Goal: Leave review/rating

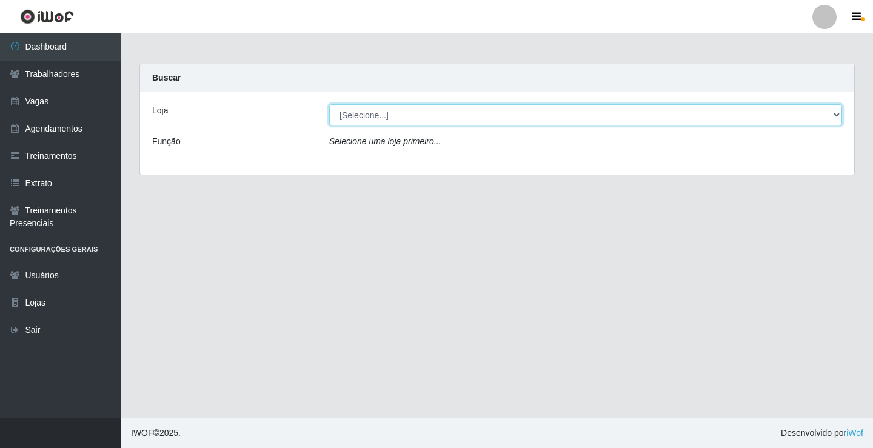
click at [381, 121] on select "[Selecione...] Edilicya Supermercado" at bounding box center [585, 114] width 513 height 21
select select "460"
click at [329, 104] on select "[Selecione...] Edilicya Supermercado" at bounding box center [585, 114] width 513 height 21
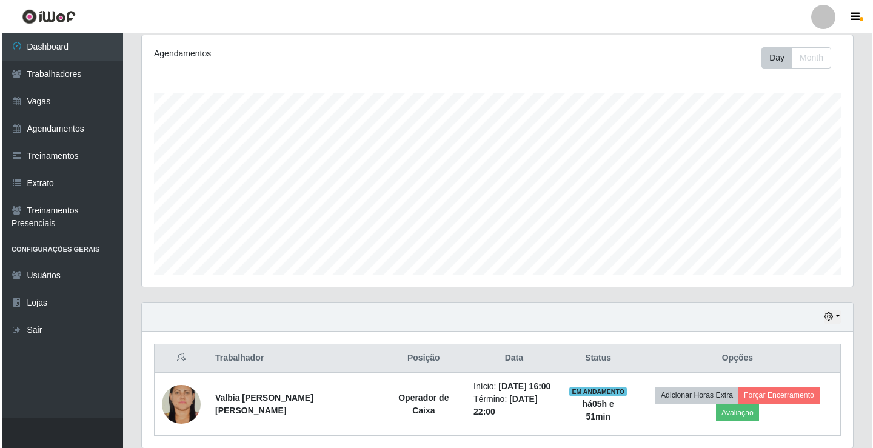
scroll to position [195, 0]
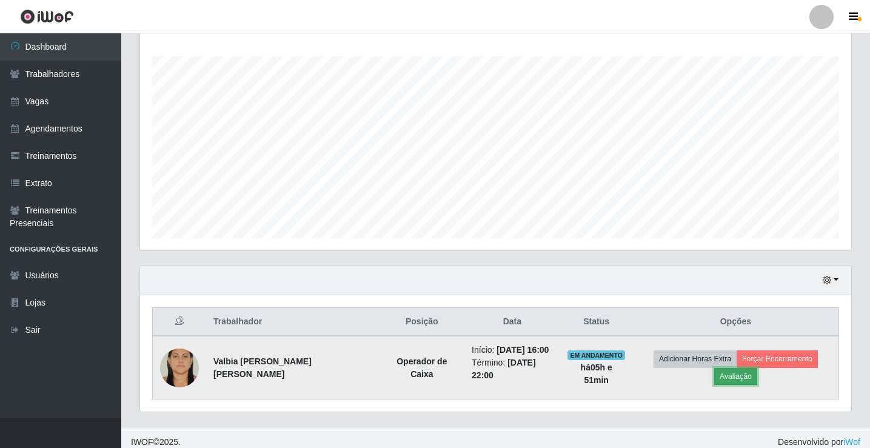
click at [757, 368] on button "Avaliação" at bounding box center [735, 376] width 43 height 17
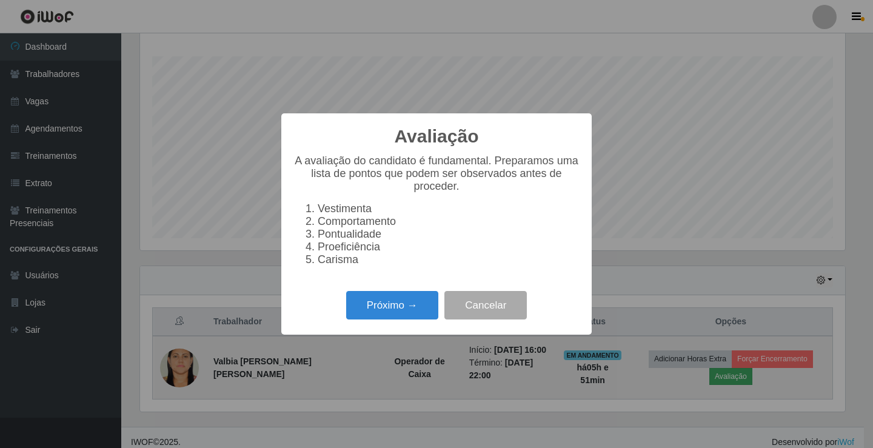
scroll to position [252, 705]
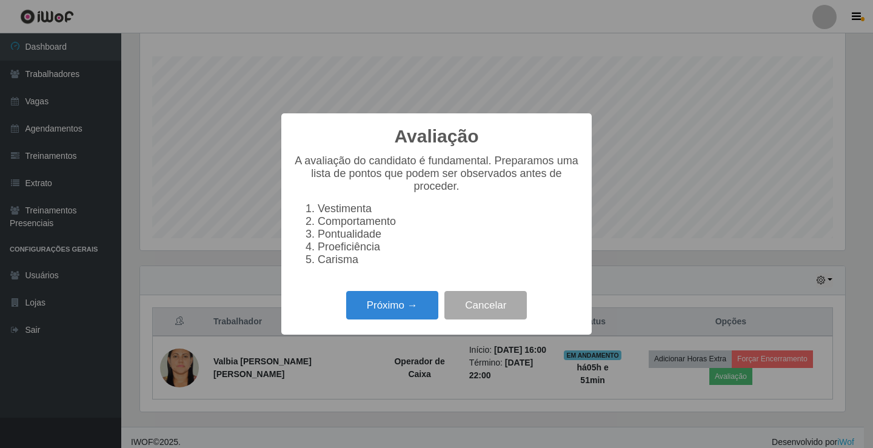
click at [409, 295] on div "Próximo → Cancelar" at bounding box center [436, 305] width 286 height 35
click at [398, 302] on button "Próximo →" at bounding box center [392, 305] width 92 height 28
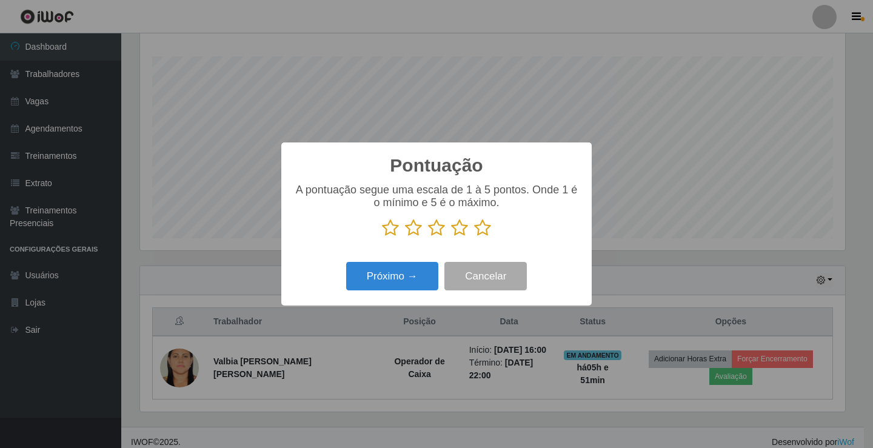
scroll to position [605925, 605472]
click at [481, 229] on icon at bounding box center [482, 228] width 17 height 18
click at [474, 237] on input "radio" at bounding box center [474, 237] width 0 height 0
click at [374, 275] on button "Próximo →" at bounding box center [392, 276] width 92 height 28
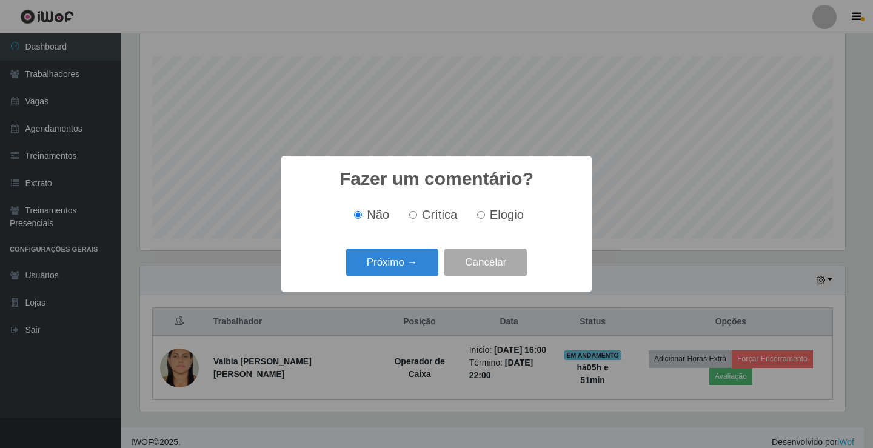
click at [374, 275] on button "Próximo →" at bounding box center [392, 263] width 92 height 28
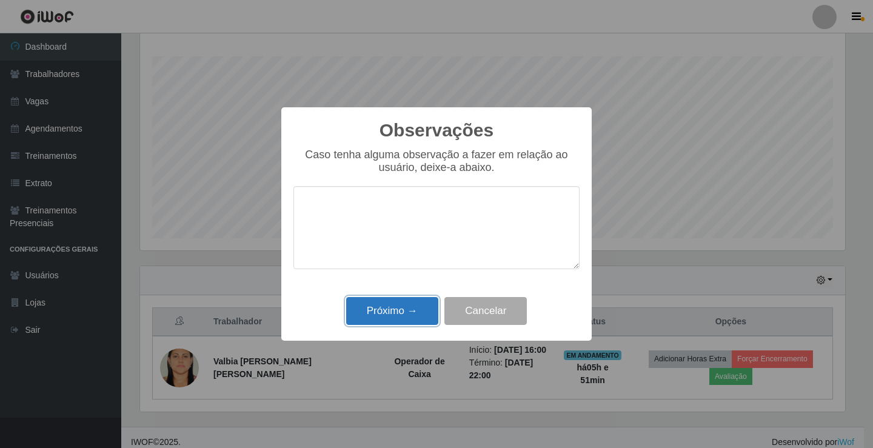
click at [376, 316] on button "Próximo →" at bounding box center [392, 311] width 92 height 28
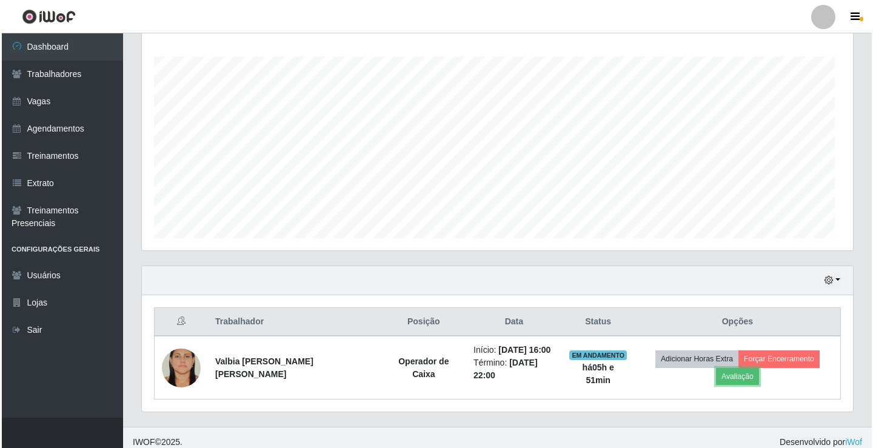
scroll to position [252, 711]
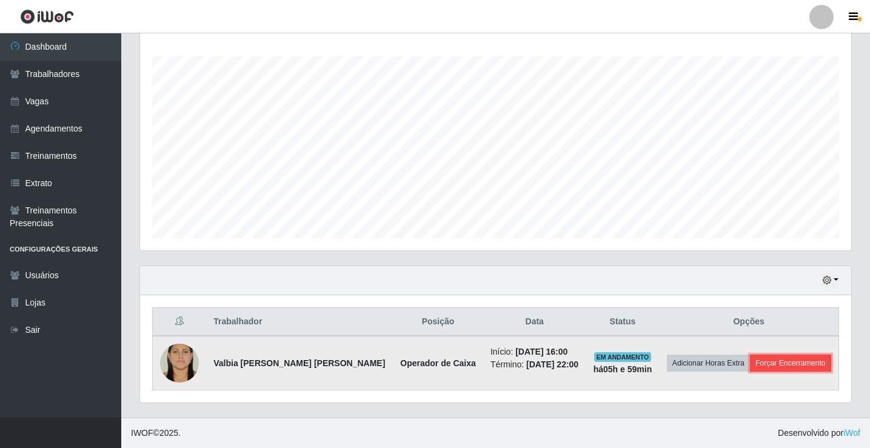
click at [769, 368] on button "Forçar Encerramento" at bounding box center [790, 363] width 81 height 17
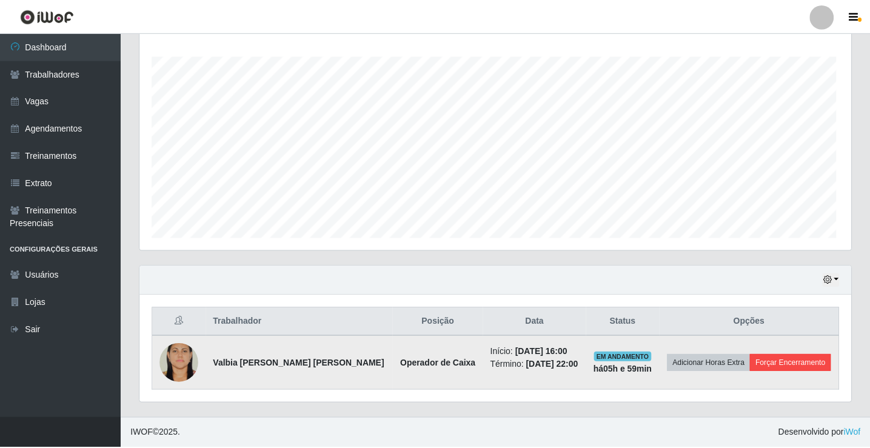
scroll to position [252, 705]
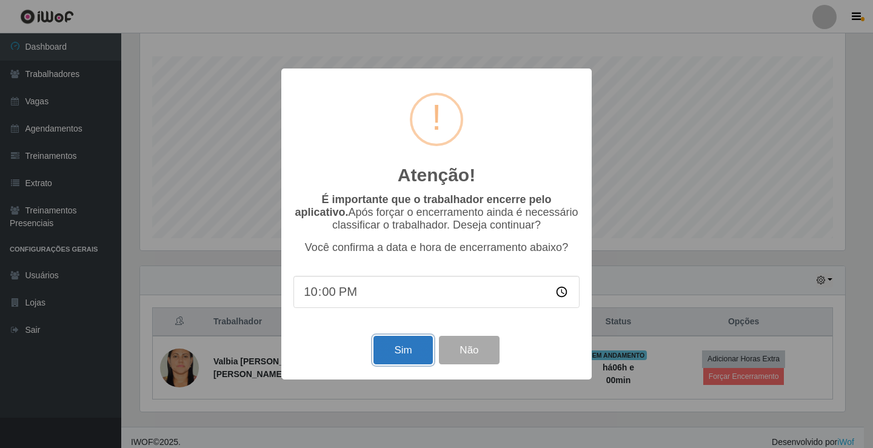
click at [397, 353] on button "Sim" at bounding box center [402, 350] width 59 height 28
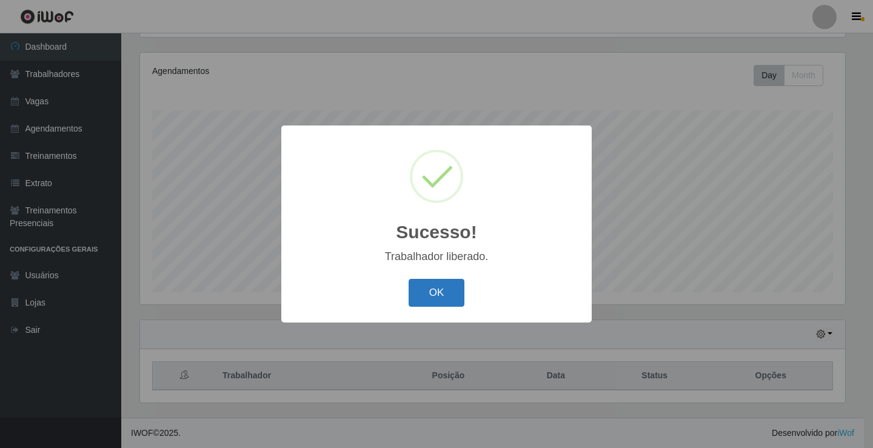
click at [446, 297] on button "OK" at bounding box center [437, 293] width 56 height 28
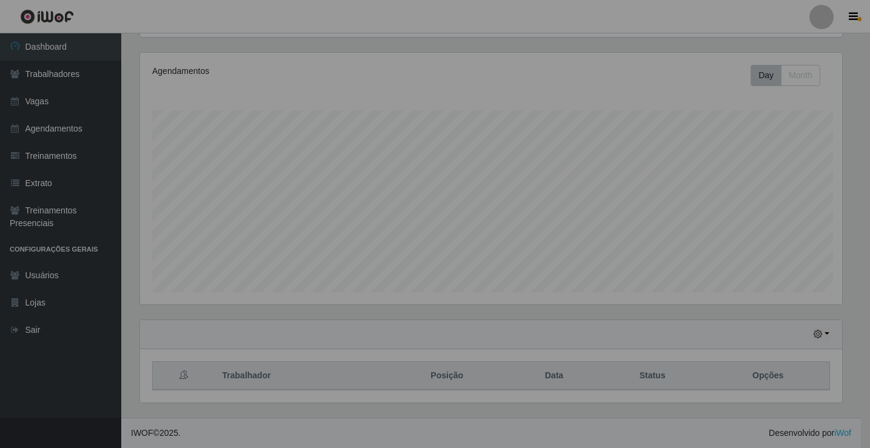
scroll to position [252, 711]
